Goal: Task Accomplishment & Management: Manage account settings

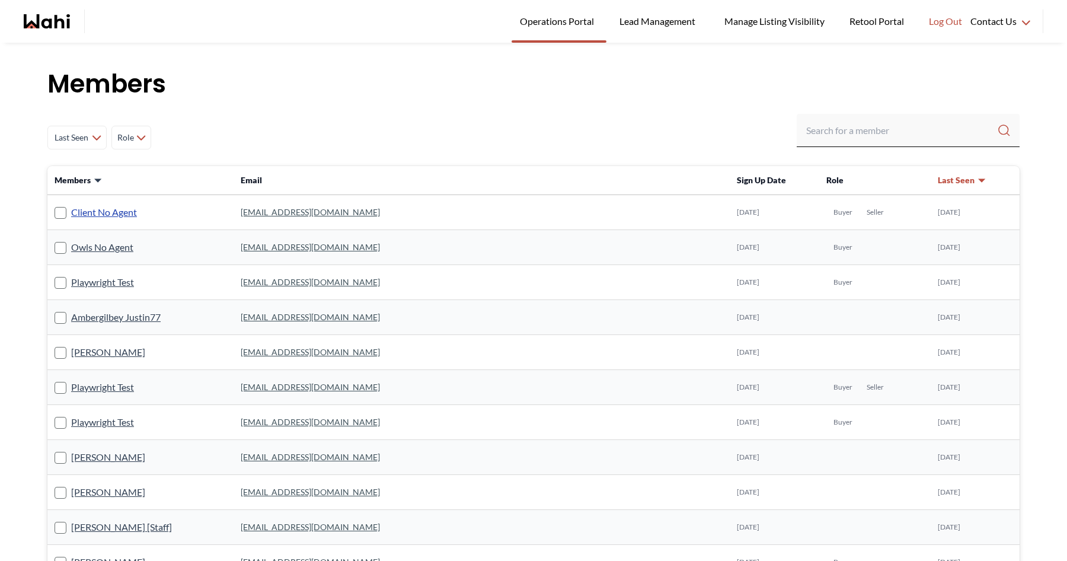
click at [127, 213] on link "Client No Agent" at bounding box center [104, 211] width 66 height 15
